Goal: Task Accomplishment & Management: Use online tool/utility

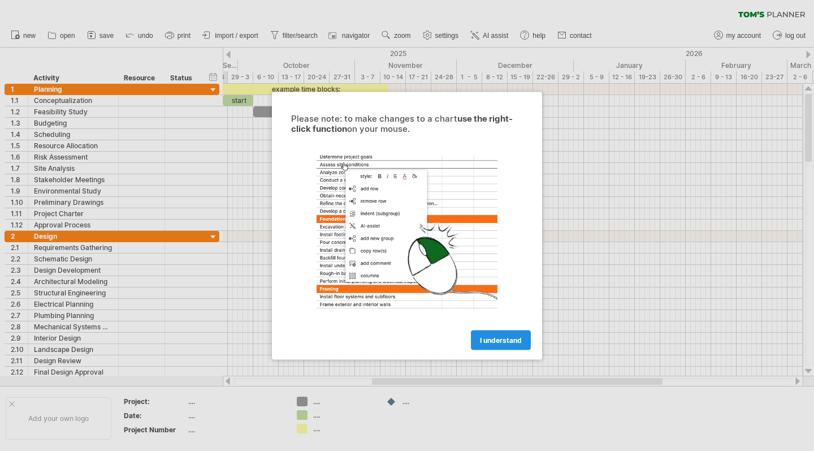
click at [516, 348] on link "I understand" at bounding box center [501, 340] width 60 height 20
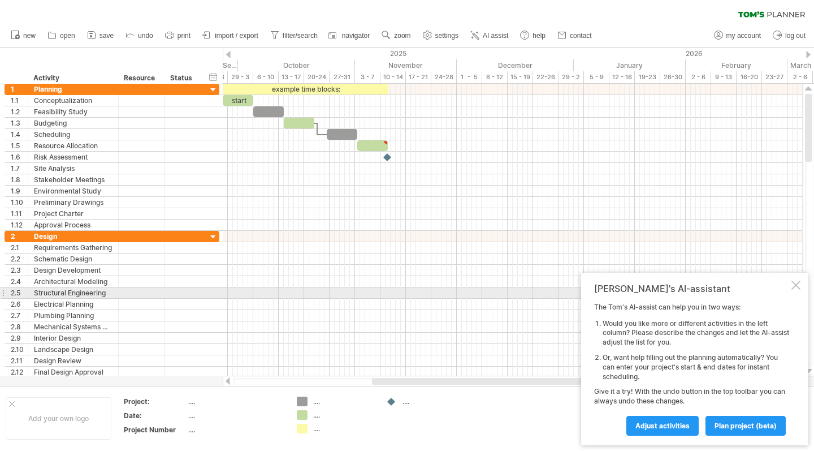
click at [792, 287] on div at bounding box center [796, 284] width 9 height 9
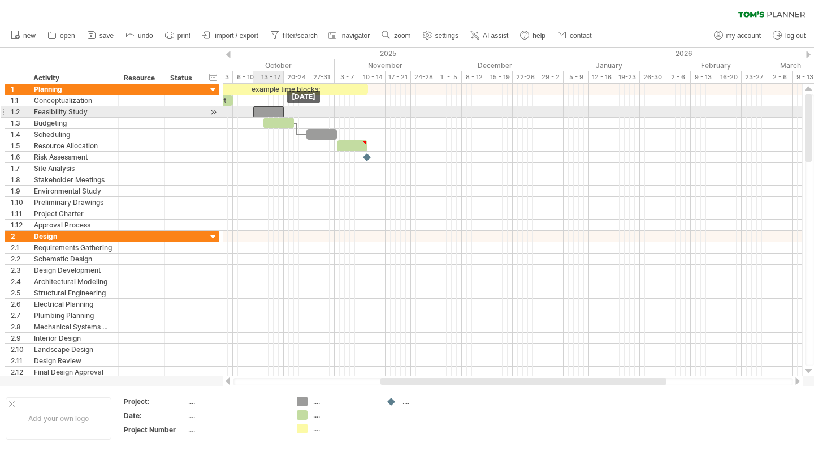
drag, startPoint x: 254, startPoint y: 113, endPoint x: 277, endPoint y: 111, distance: 23.2
click at [278, 112] on div at bounding box center [268, 111] width 31 height 11
click at [276, 108] on div at bounding box center [271, 111] width 31 height 11
drag, startPoint x: 277, startPoint y: 108, endPoint x: 290, endPoint y: 111, distance: 13.4
click at [290, 111] on div at bounding box center [281, 111] width 31 height 11
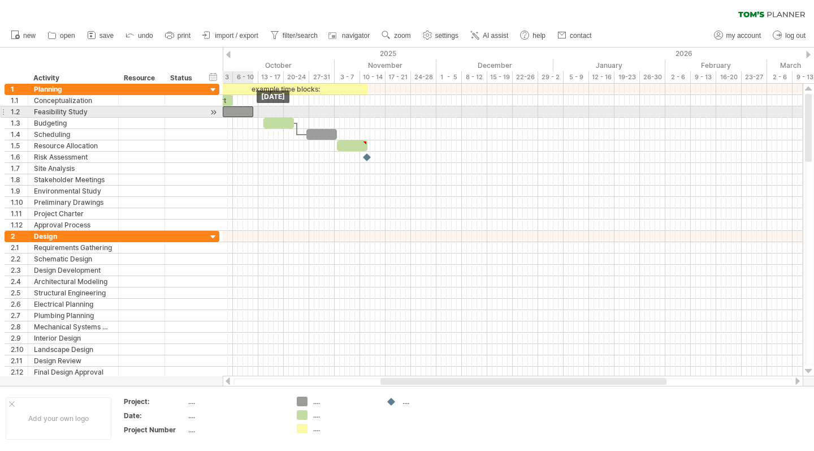
drag, startPoint x: 280, startPoint y: 112, endPoint x: 235, endPoint y: 114, distance: 45.9
click at [235, 114] on div at bounding box center [238, 111] width 31 height 11
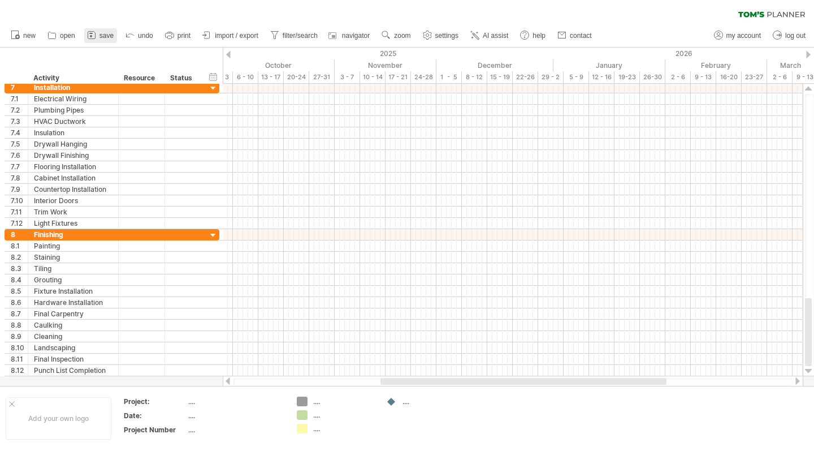
click at [100, 40] on link "save" at bounding box center [100, 35] width 33 height 15
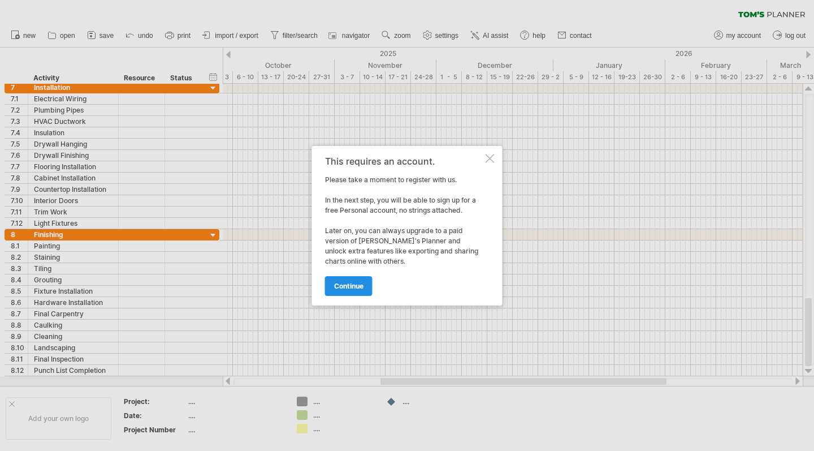
click at [356, 292] on link "continue" at bounding box center [348, 286] width 47 height 20
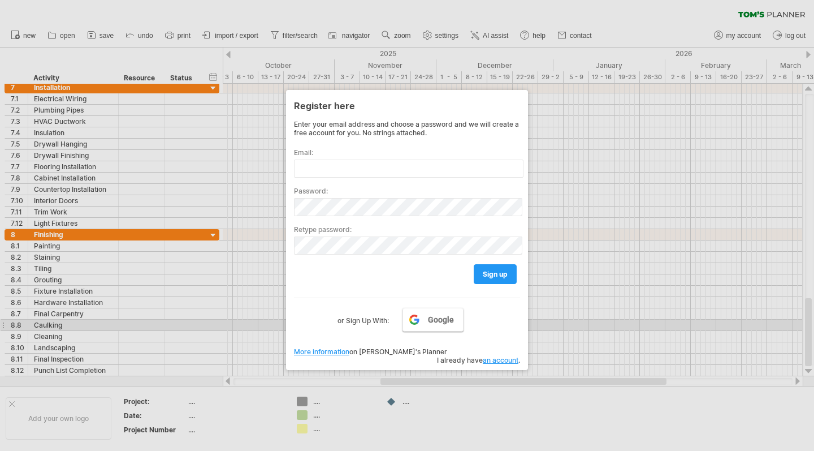
click at [417, 326] on link "Google" at bounding box center [433, 320] width 61 height 24
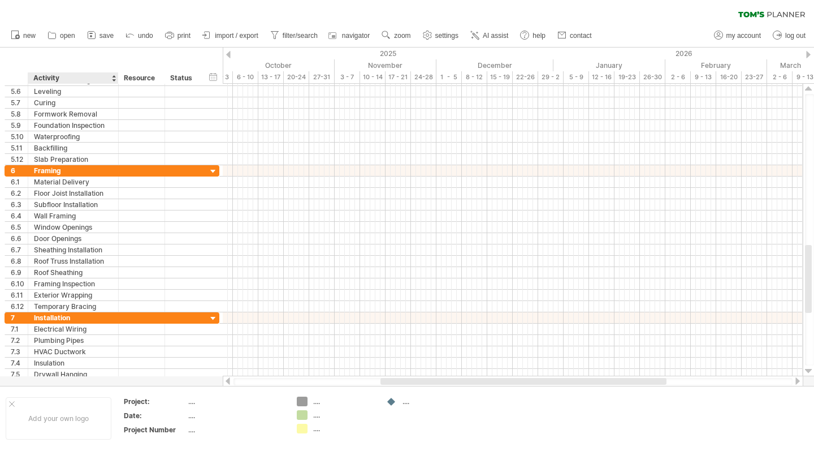
click at [110, 44] on ul "new open" at bounding box center [300, 36] width 591 height 24
click at [109, 36] on span "save" at bounding box center [107, 36] width 14 height 8
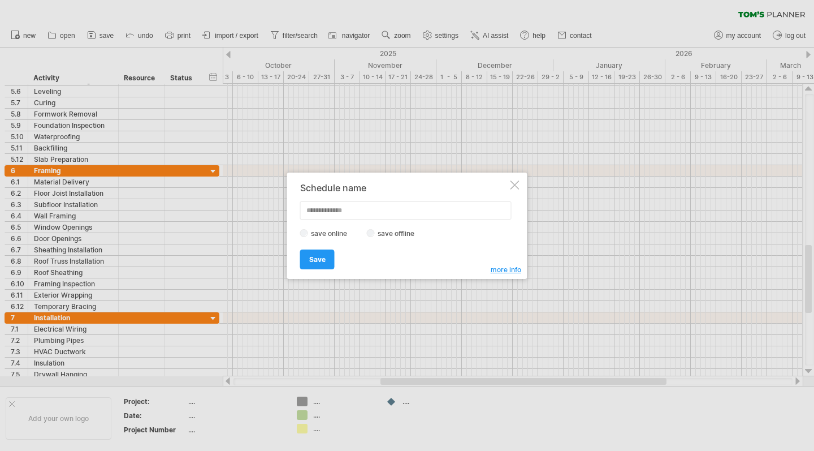
click at [382, 230] on label "save offline" at bounding box center [399, 233] width 49 height 8
click at [381, 230] on label "save offline" at bounding box center [399, 233] width 49 height 8
click at [323, 255] on span "Save" at bounding box center [317, 259] width 16 height 8
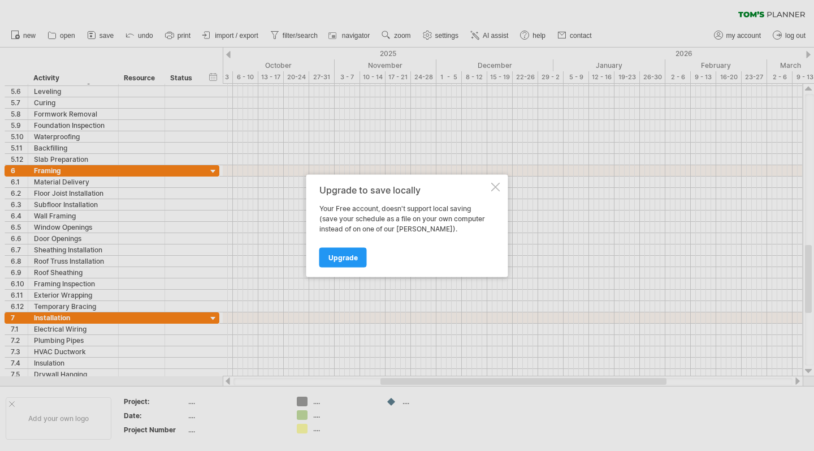
click at [493, 187] on div at bounding box center [495, 186] width 9 height 9
